Goal: Task Accomplishment & Management: Manage account settings

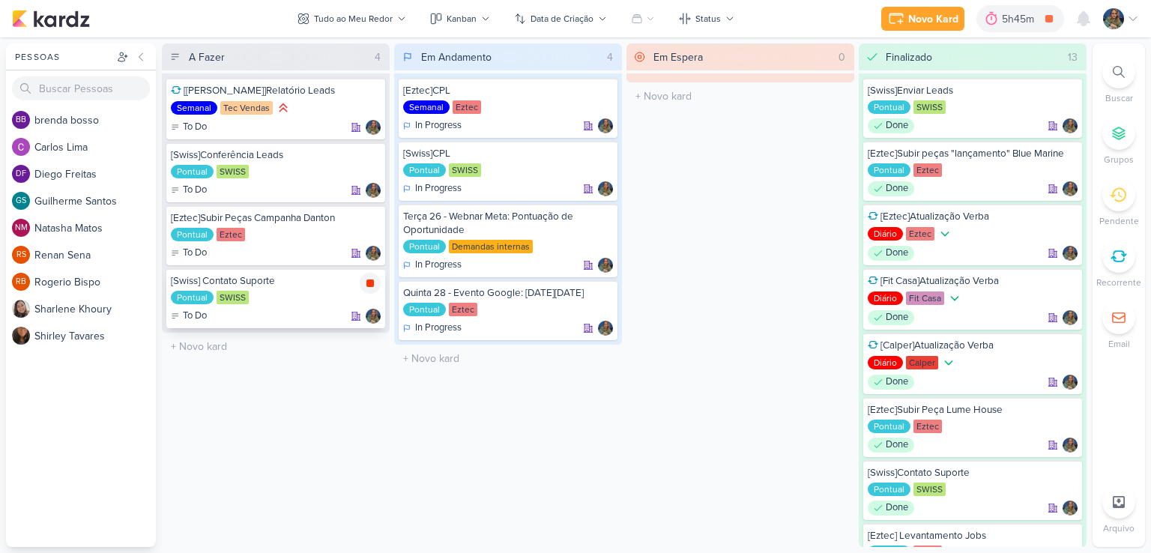
click at [366, 280] on icon at bounding box center [370, 283] width 12 height 12
click at [1015, 20] on icon at bounding box center [1012, 18] width 15 height 15
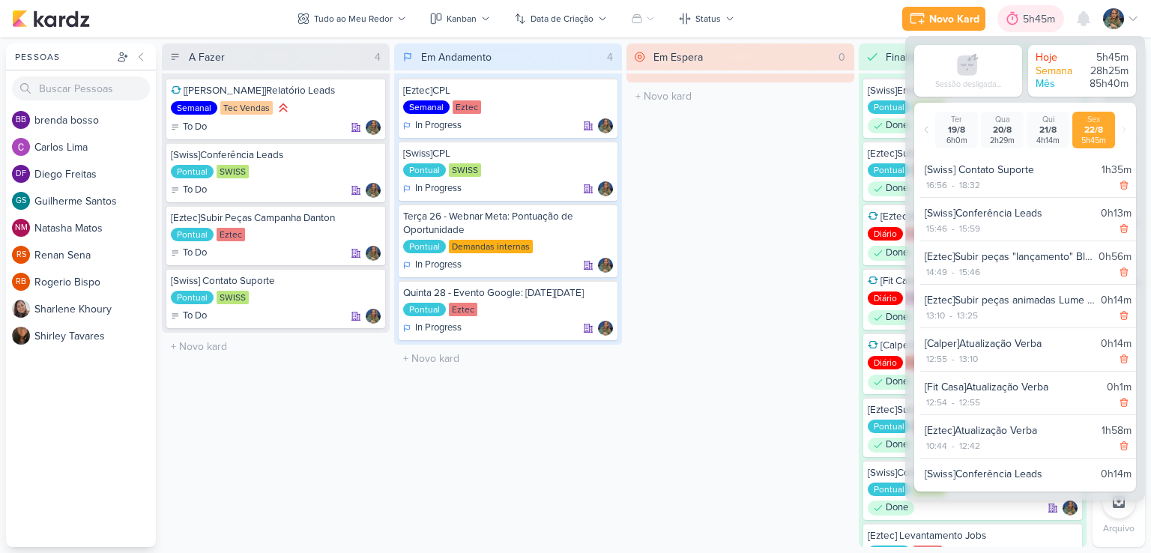
click at [1016, 20] on icon at bounding box center [1012, 18] width 15 height 15
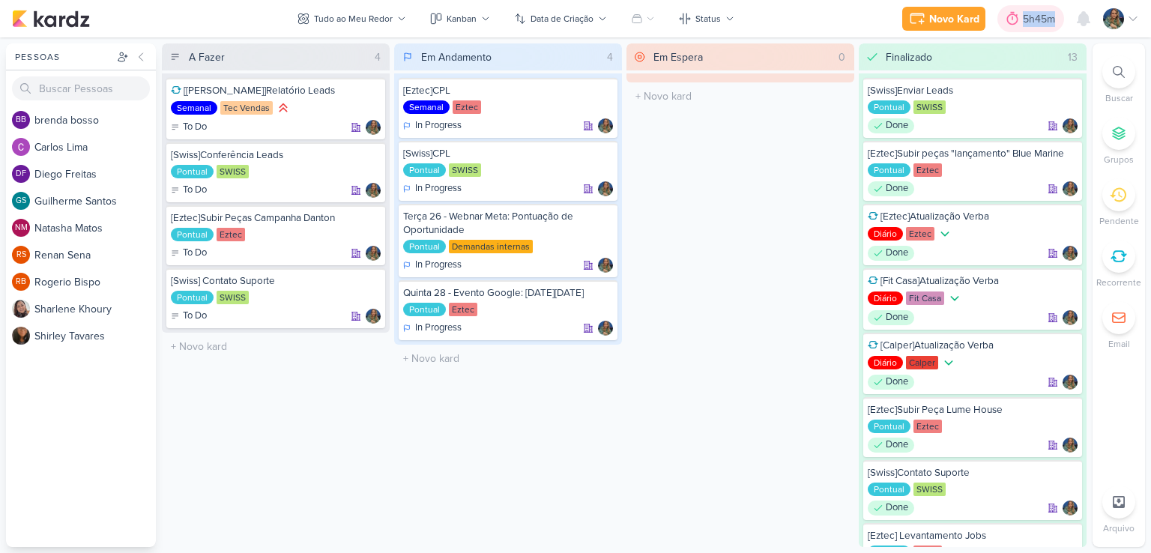
click at [1016, 20] on icon at bounding box center [1012, 18] width 15 height 15
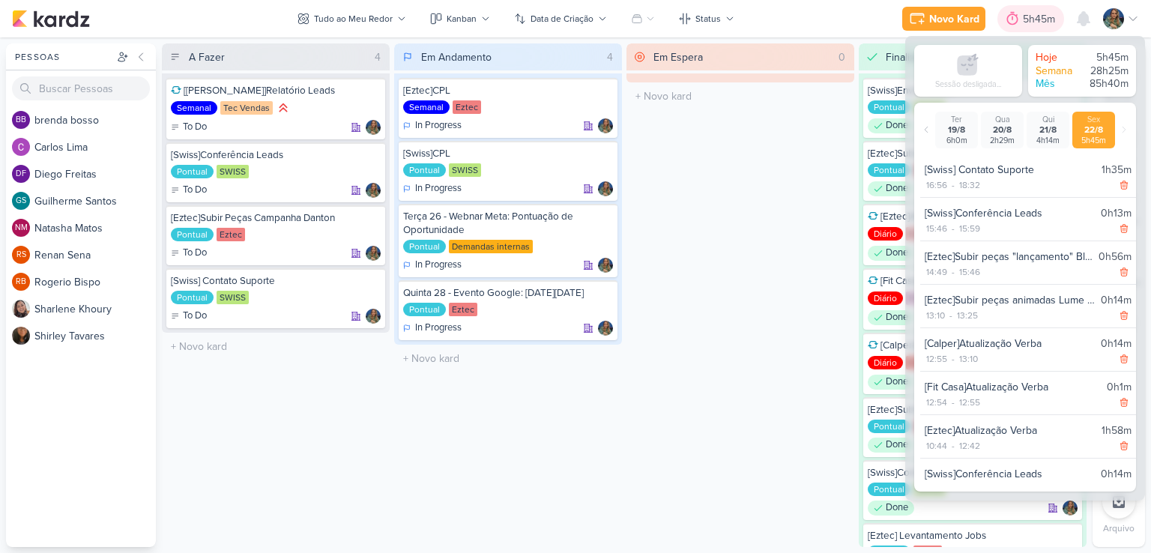
click at [1016, 20] on icon at bounding box center [1012, 18] width 15 height 15
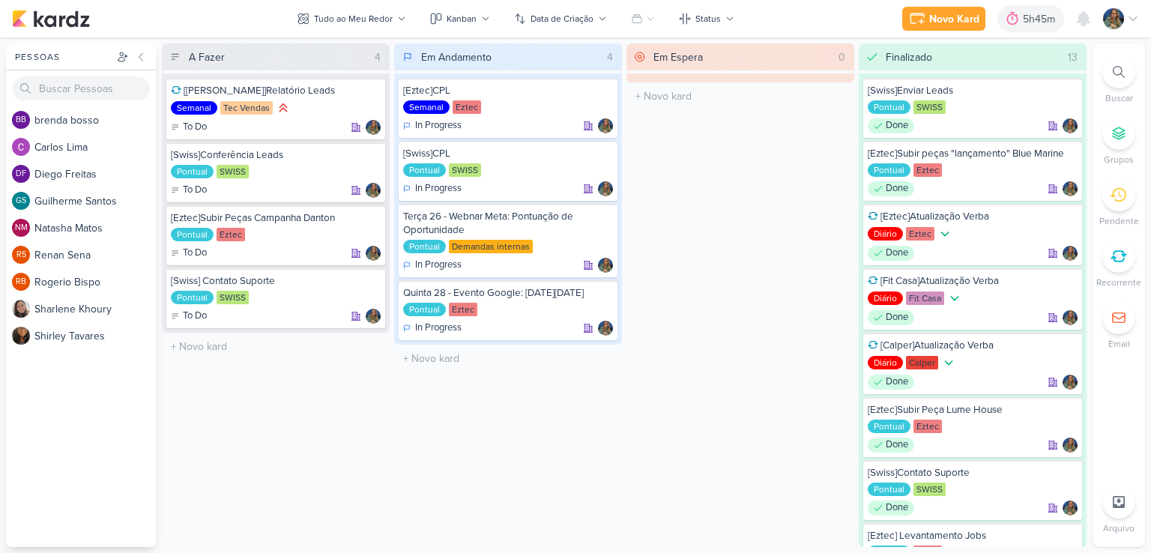
click at [1113, 272] on li "Recorrente" at bounding box center [1119, 264] width 52 height 49
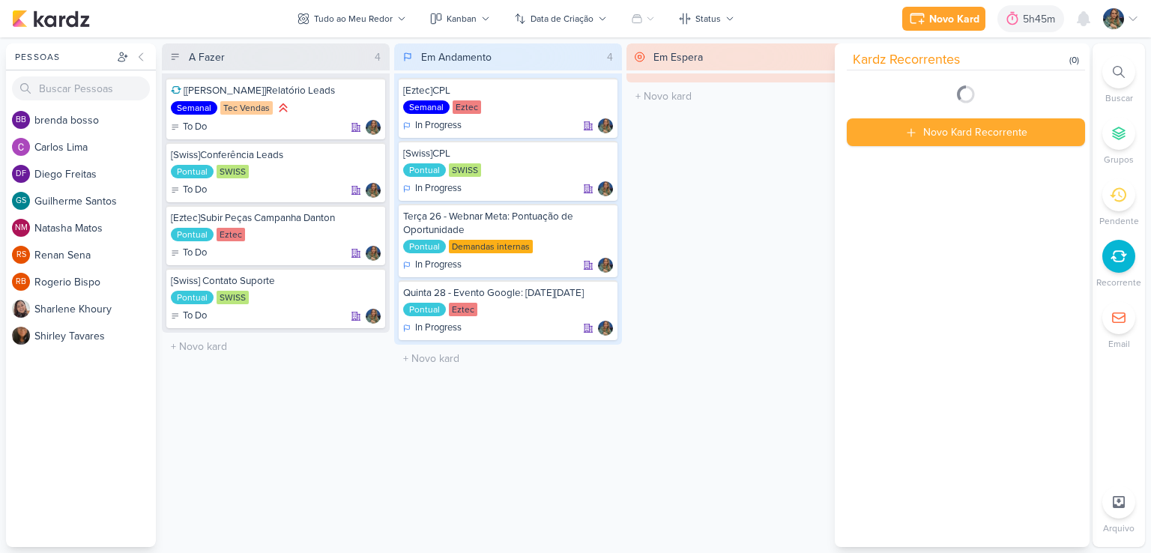
click at [1120, 259] on icon at bounding box center [1119, 256] width 16 height 16
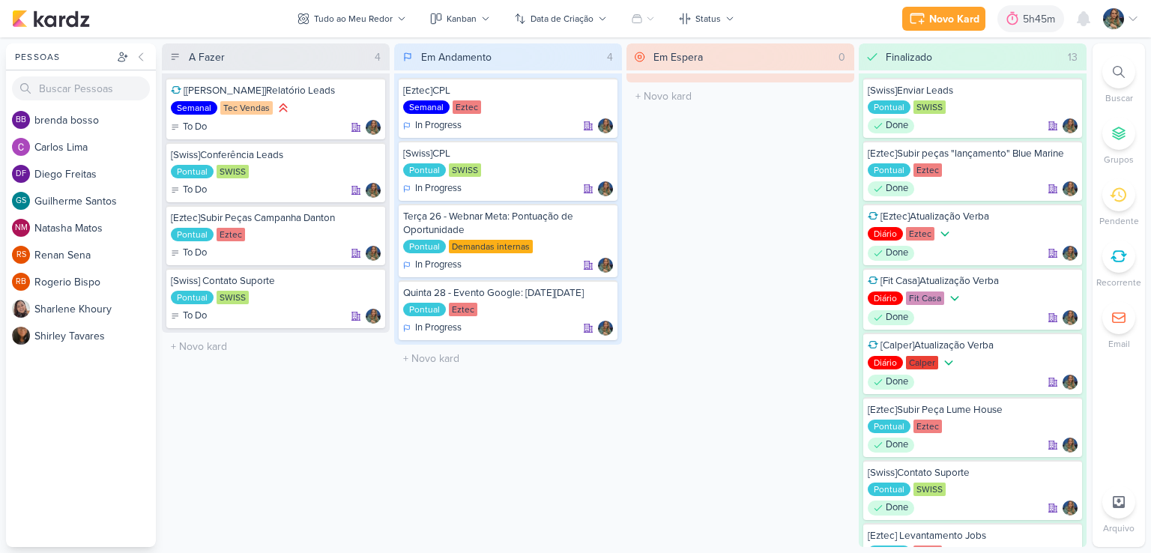
click at [1120, 259] on icon at bounding box center [1119, 256] width 16 height 16
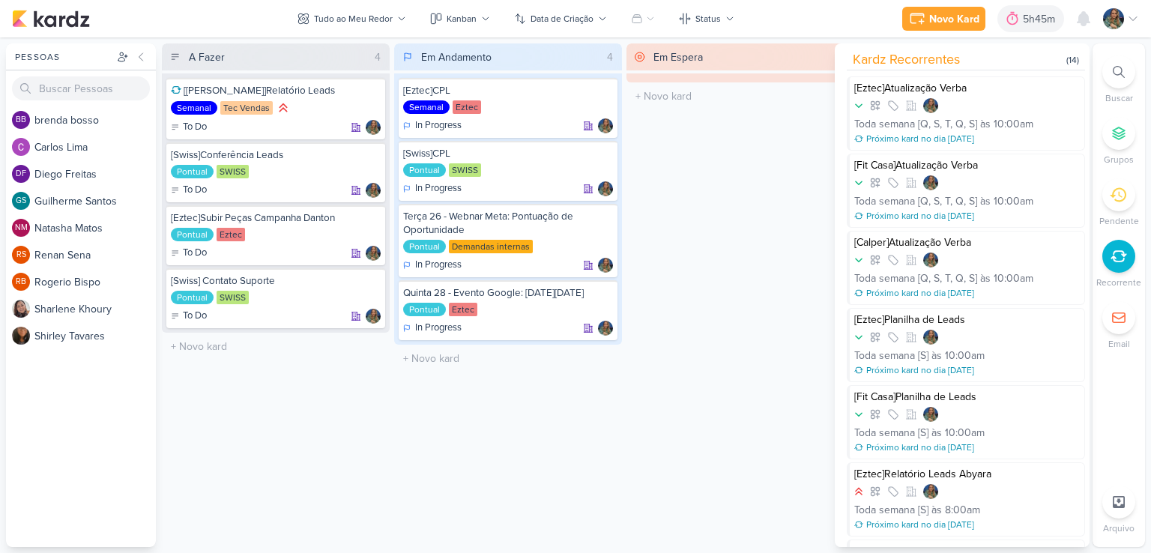
drag, startPoint x: 1005, startPoint y: 207, endPoint x: 839, endPoint y: 105, distance: 194.5
click at [839, 105] on div "Kardz Recorrentes (14) [Eztec]Atualização Verba Toda semana [Q, S, T, Q, S] às …" at bounding box center [962, 295] width 255 height 504
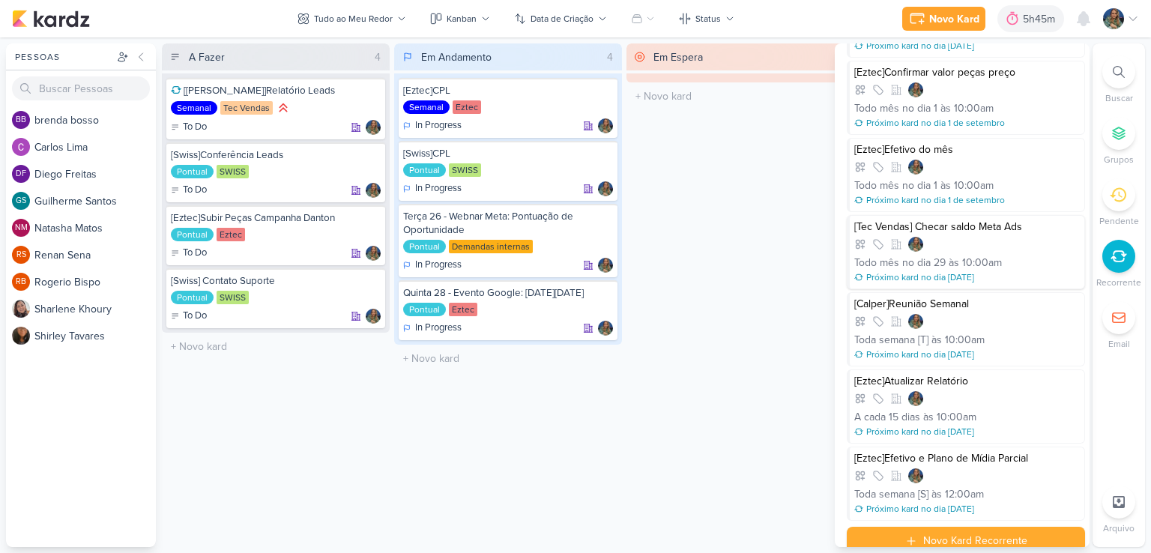
scroll to position [648, 0]
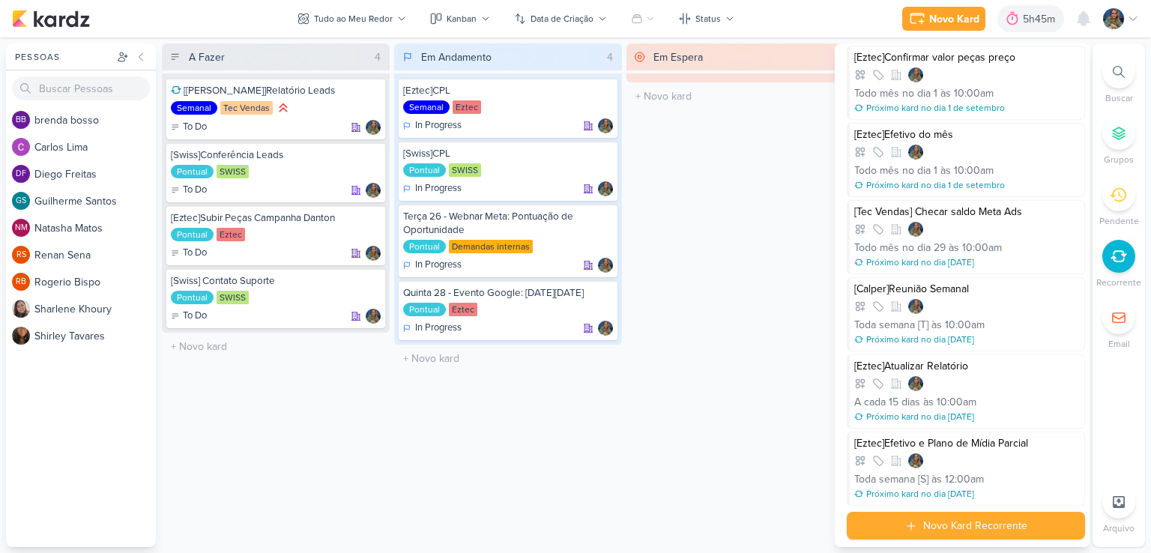
click at [748, 136] on div "Em Espera 0 O título do kard deve ter menos que 100 caracteres" at bounding box center [741, 295] width 228 height 504
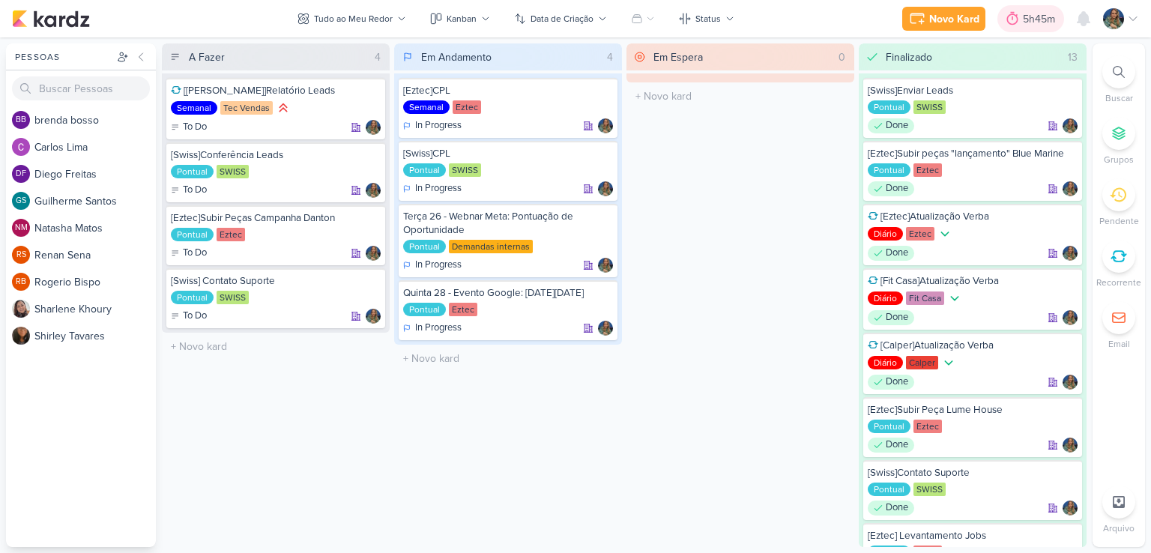
click at [1033, 11] on div "5h45m" at bounding box center [1041, 19] width 37 height 16
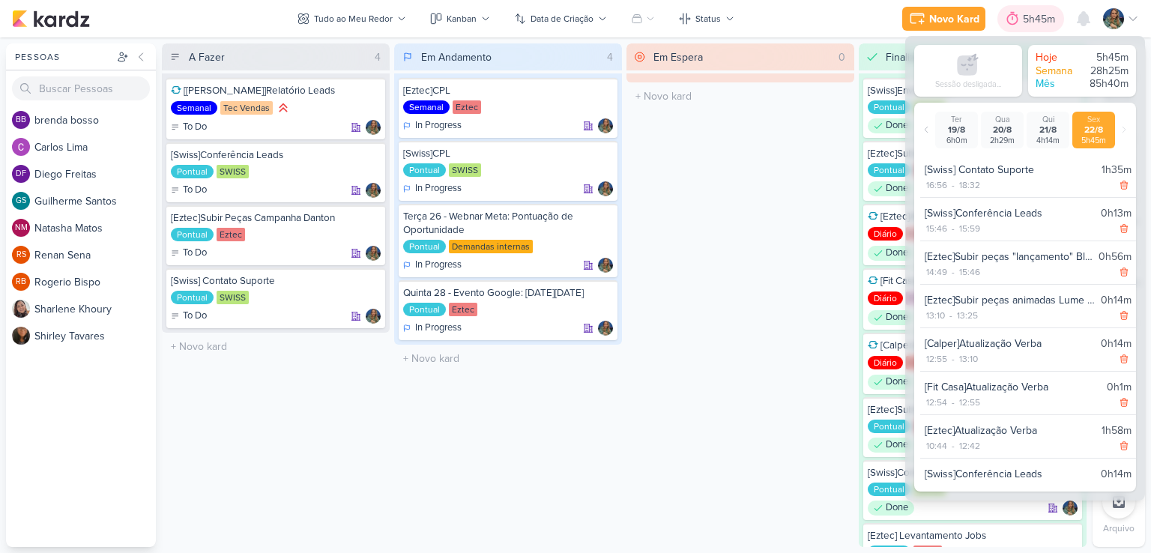
click at [1033, 17] on div "5h45m" at bounding box center [1041, 19] width 37 height 16
